Goal: Information Seeking & Learning: Learn about a topic

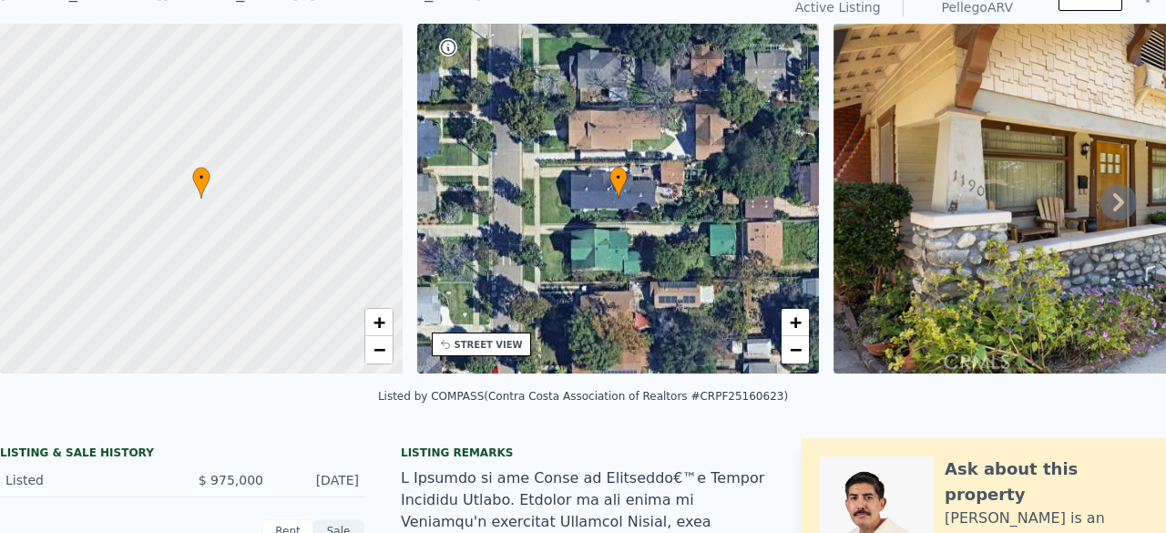
scroll to position [6, 0]
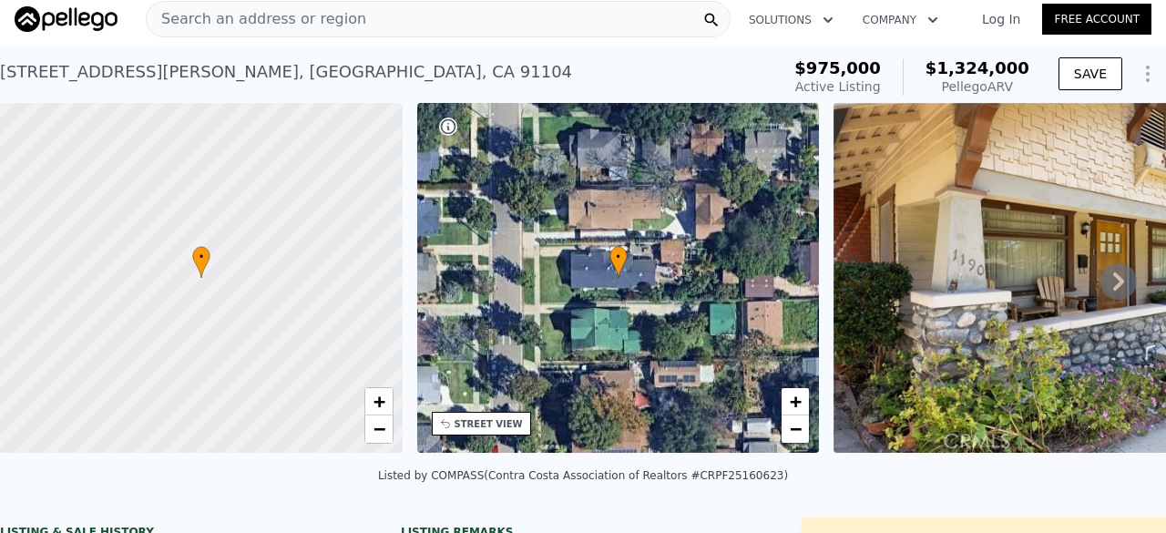
click at [261, 25] on span "Search an address or region" at bounding box center [257, 19] width 220 height 22
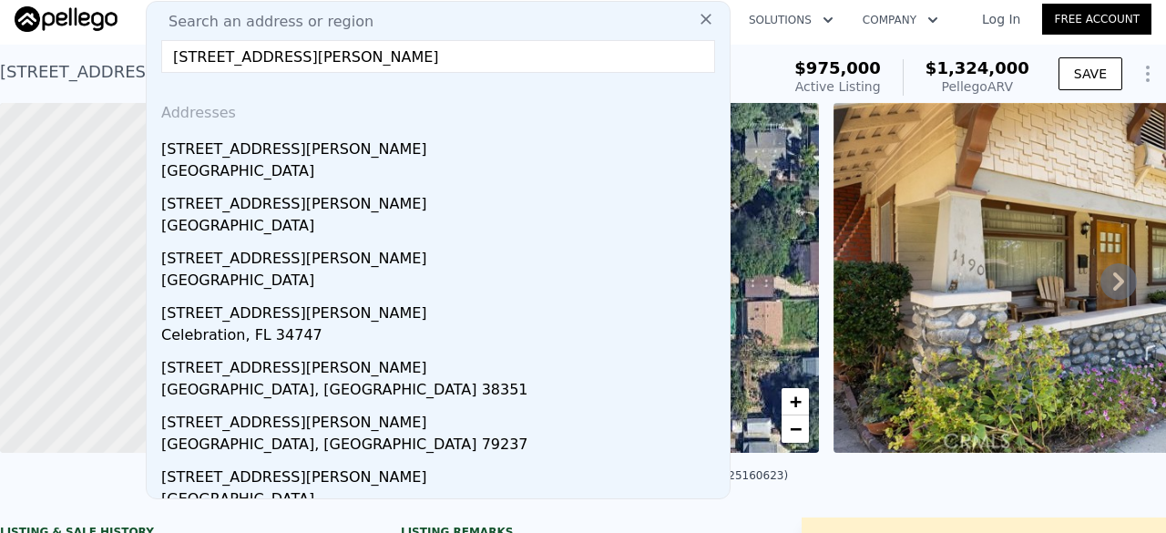
type input "[STREET_ADDRESS][PERSON_NAME]"
click at [339, 152] on div "[STREET_ADDRESS][PERSON_NAME]" at bounding box center [441, 145] width 561 height 29
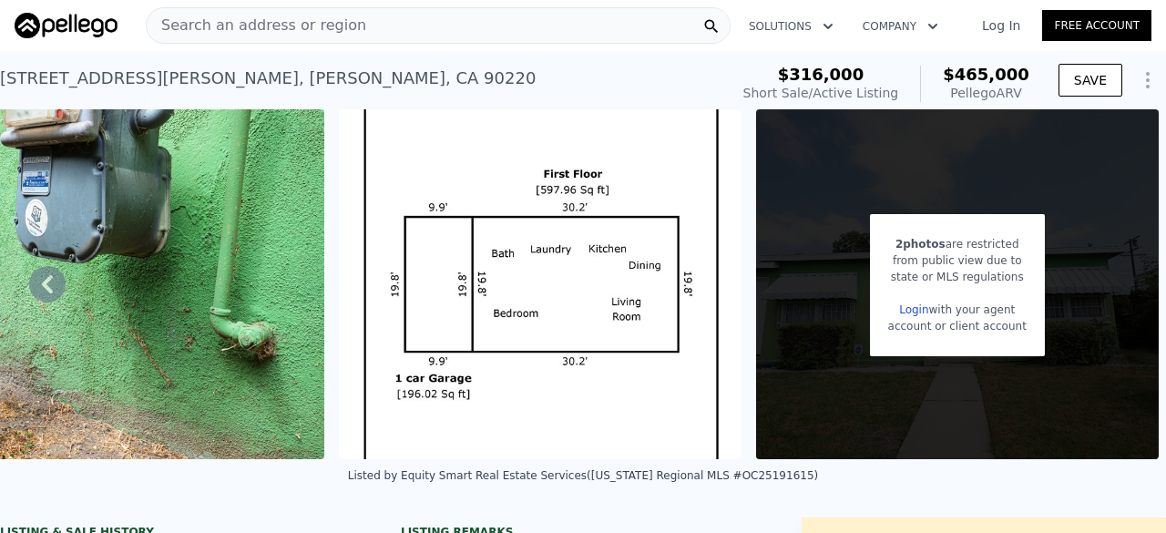
click at [489, 75] on div "[STREET_ADDRESS][PERSON_NAME] Short Sale / Active at $316k (~ARV $465k )" at bounding box center [360, 83] width 721 height 51
click at [275, 28] on span "Search an address or region" at bounding box center [257, 26] width 220 height 22
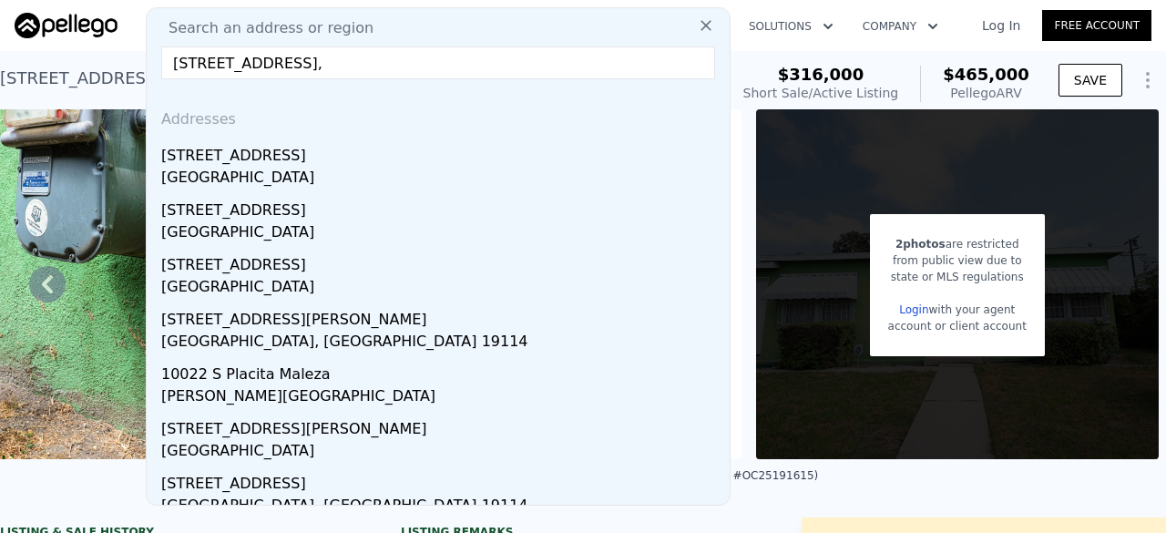
type input "[STREET_ADDRESS],"
click at [305, 167] on div "[GEOGRAPHIC_DATA]" at bounding box center [441, 180] width 561 height 26
type input "4"
type input "2"
type input "1015"
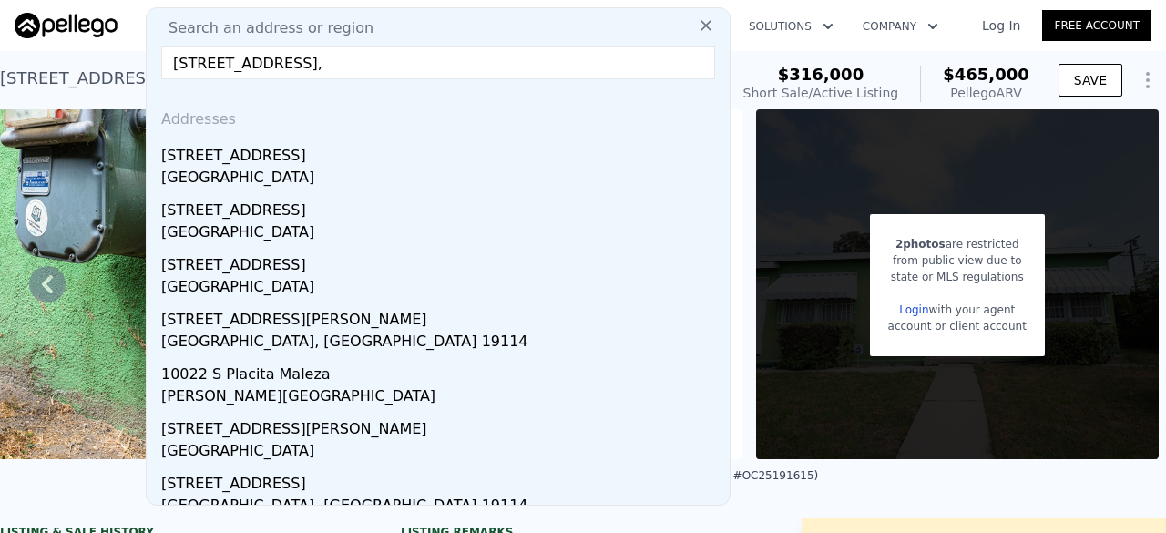
type input "1692"
type input "5088"
type input "6844"
type input "$ 814,000"
type input "6"
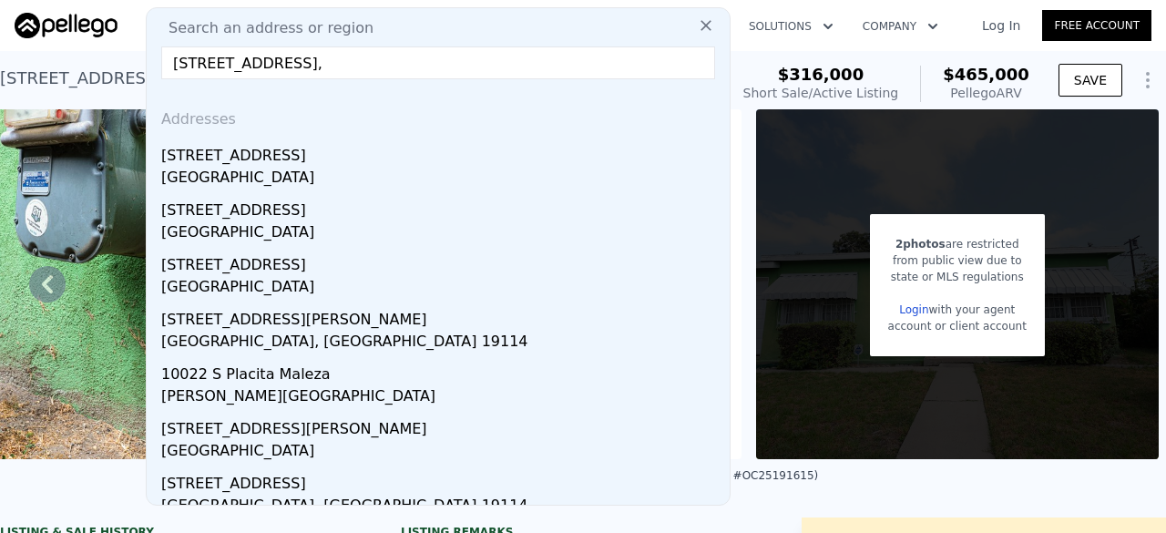
type input "$ 119,542"
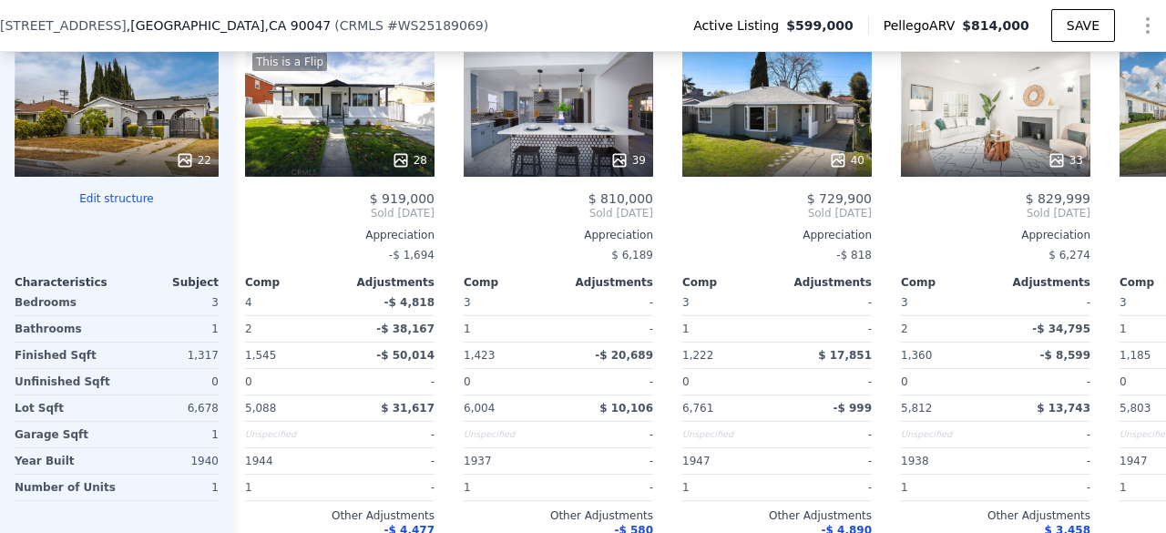
scroll to position [2443, 0]
click at [749, 99] on div "40" at bounding box center [776, 111] width 189 height 131
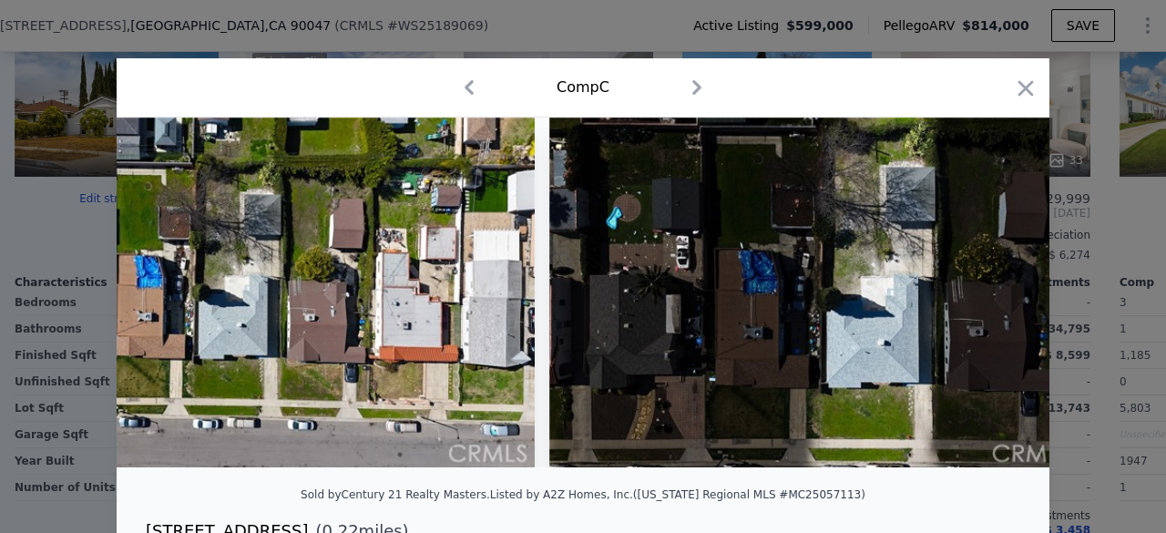
scroll to position [0, 24511]
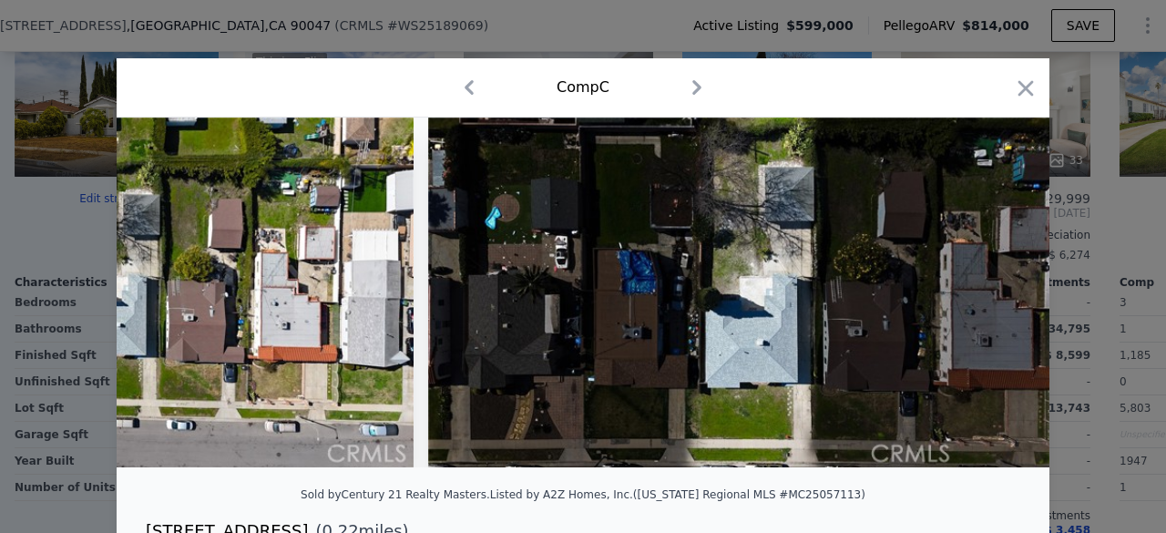
click at [1022, 96] on icon "button" at bounding box center [1026, 89] width 26 height 26
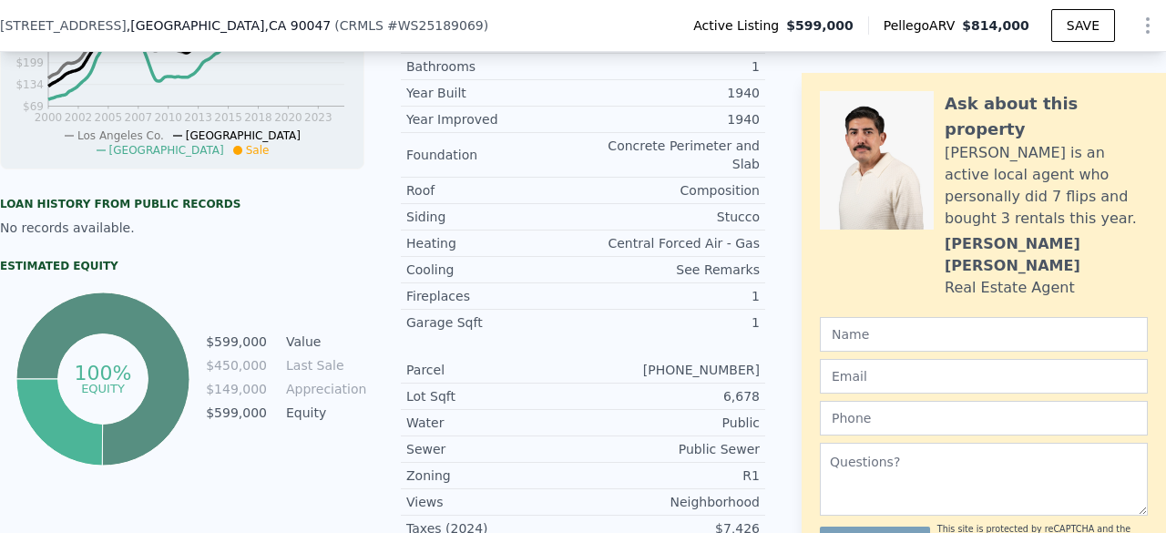
scroll to position [6, 0]
